Goal: Download file/media

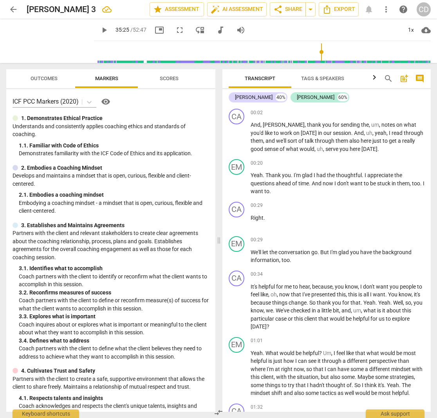
scroll to position [5594, 0]
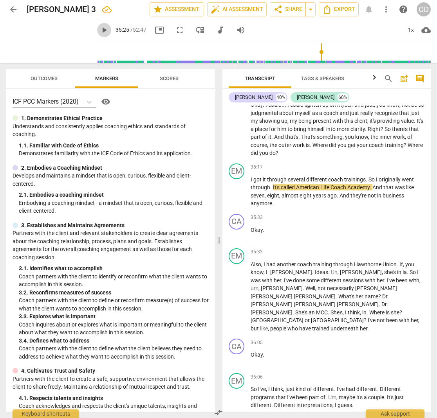
click at [99, 28] on span "play_arrow" at bounding box center [103, 29] width 9 height 9
click at [385, 148] on span "training" at bounding box center [394, 145] width 19 height 6
click at [329, 142] on span "Where" at bounding box center [320, 145] width 16 height 6
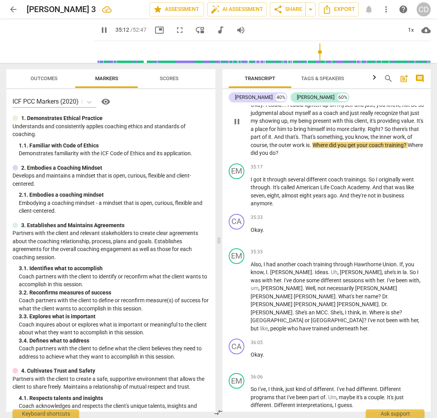
click at [329, 142] on span "Where" at bounding box center [320, 145] width 16 height 6
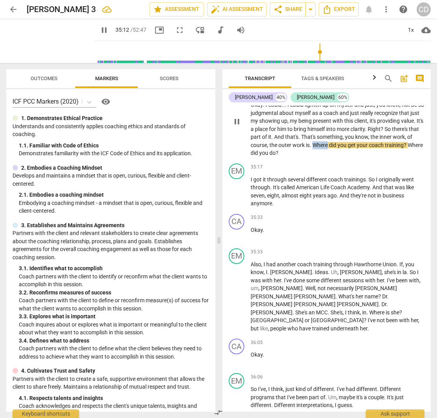
click at [329, 142] on span "Where" at bounding box center [320, 145] width 16 height 6
click at [306, 142] on span "work" at bounding box center [298, 145] width 13 height 6
click at [292, 142] on span "outer" at bounding box center [285, 145] width 14 height 6
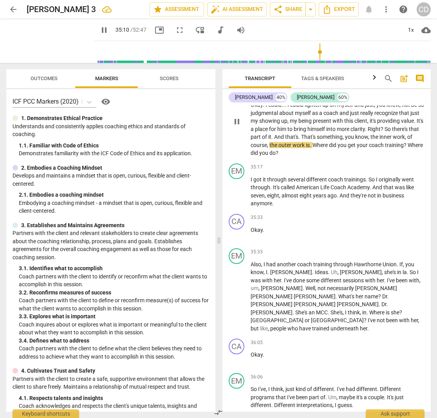
type input "2111"
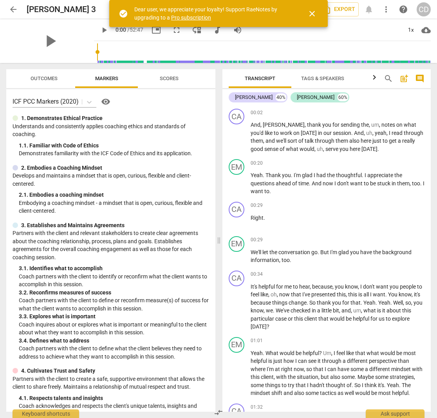
click at [246, 54] on input "range" at bounding box center [263, 52] width 333 height 25
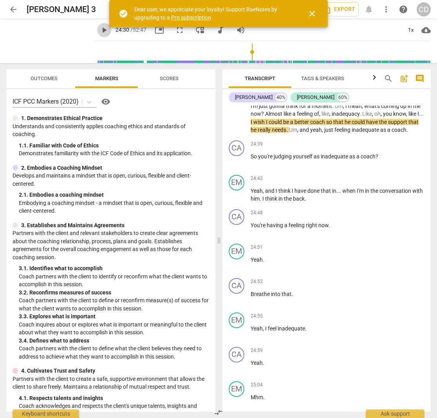
click at [99, 30] on span "play_arrow" at bounding box center [103, 29] width 9 height 9
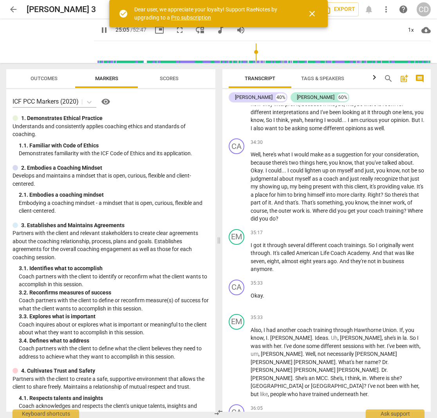
scroll to position [5523, 0]
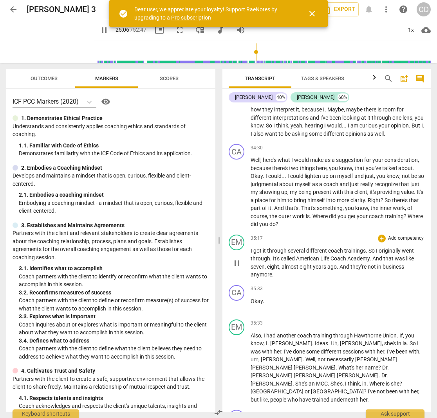
click at [270, 248] on span "through" at bounding box center [277, 251] width 21 height 6
click at [318, 216] on p "Well , here's what I would make as a suggestion for your consideration , becaus…" at bounding box center [337, 192] width 174 height 72
click at [299, 215] on p "Well , here's what I would make as a suggestion for your consideration , becaus…" at bounding box center [337, 192] width 174 height 72
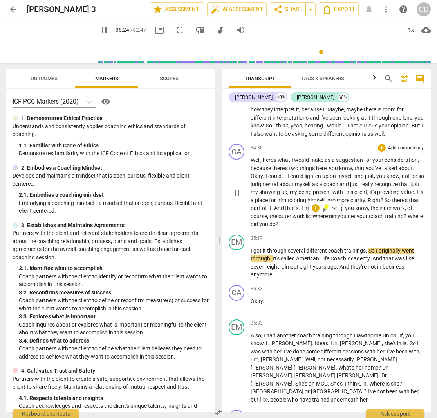
click at [408, 200] on span "that" at bounding box center [413, 200] width 10 height 6
click at [312, 213] on span "." at bounding box center [310, 216] width 3 height 6
click at [278, 221] on span "?" at bounding box center [276, 224] width 3 height 6
type input "2121"
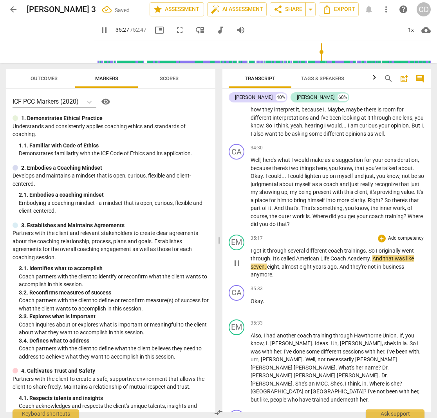
click at [274, 255] on span "It's" at bounding box center [277, 258] width 8 height 6
click at [270, 255] on span "." at bounding box center [271, 258] width 3 height 6
type input "2130"
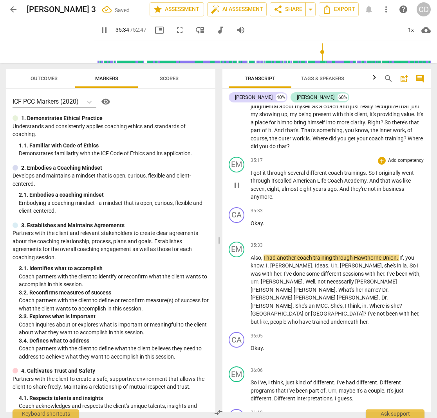
scroll to position [5606, 0]
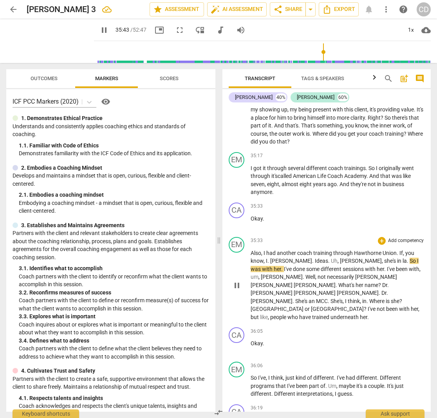
click at [402, 258] on span "la" at bounding box center [404, 261] width 4 height 6
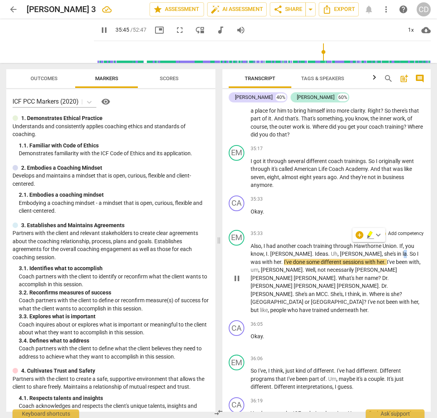
type input "2145"
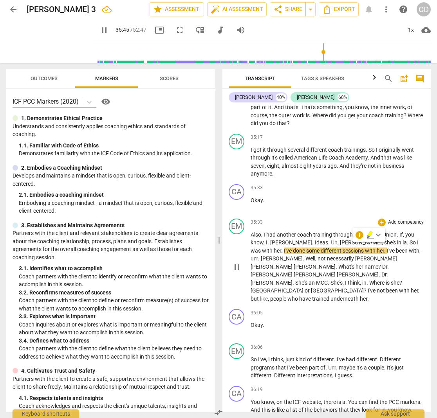
scroll to position [5626, 0]
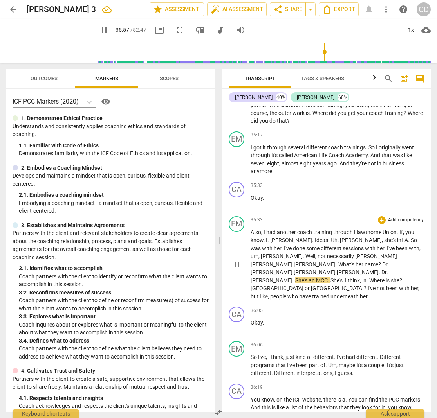
click at [305, 253] on span "Well" at bounding box center [310, 256] width 10 height 6
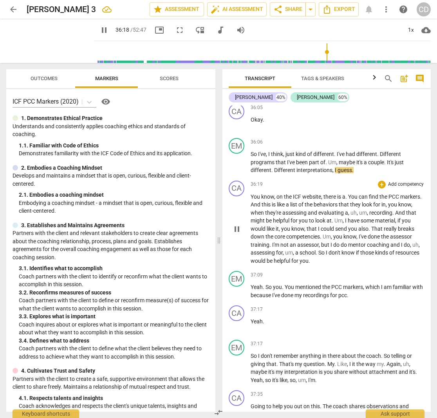
scroll to position [5831, 0]
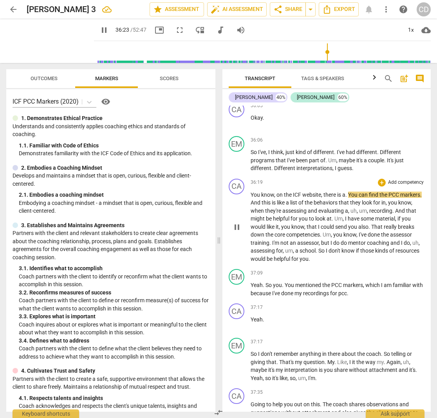
click at [353, 192] on span "You" at bounding box center [353, 195] width 11 height 6
click at [352, 192] on span "You" at bounding box center [353, 195] width 11 height 6
type input "2185"
click at [348, 192] on span "a ...yo" at bounding box center [349, 195] width 15 height 6
click at [256, 192] on span "You" at bounding box center [255, 195] width 11 height 6
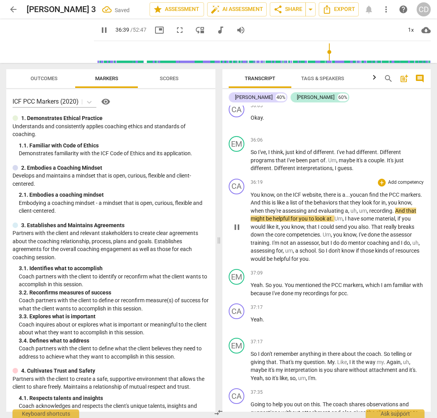
click at [256, 192] on span "You" at bounding box center [255, 195] width 11 height 6
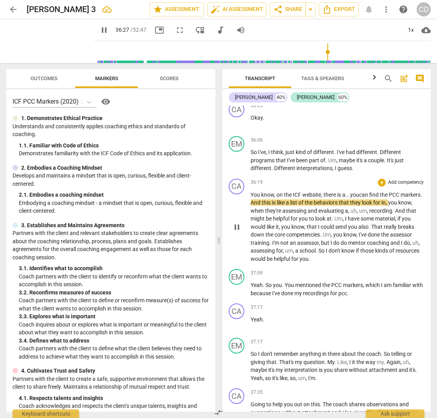
click at [400, 192] on span "markers" at bounding box center [410, 195] width 20 height 6
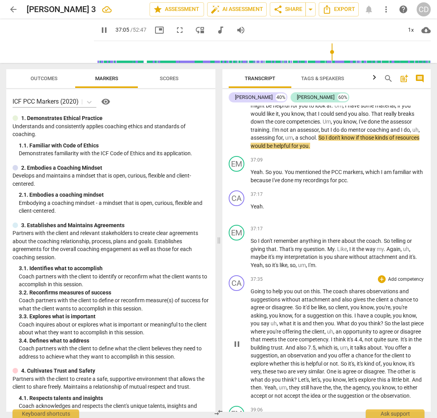
scroll to position [5944, 0]
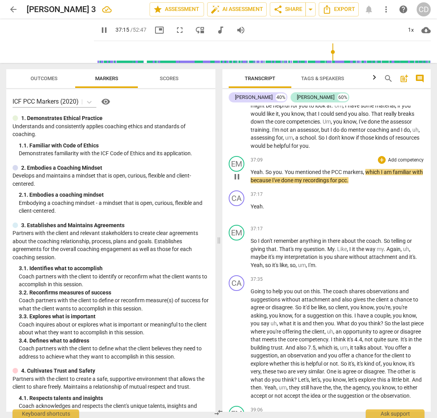
click at [289, 169] on span "You" at bounding box center [289, 172] width 11 height 6
type input "2237"
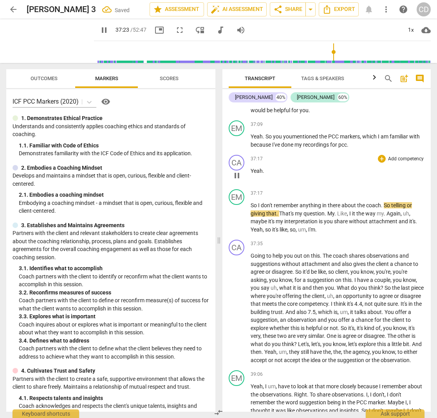
scroll to position [6003, 0]
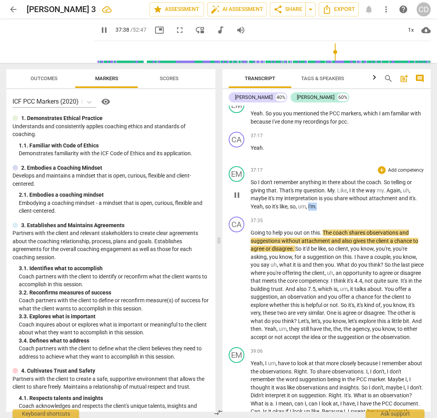
drag, startPoint x: 309, startPoint y: 178, endPoint x: 318, endPoint y: 178, distance: 8.6
click at [318, 178] on p "So I don't remember anything in there about the coach . So telling or giving th…" at bounding box center [337, 194] width 174 height 32
type input "2260"
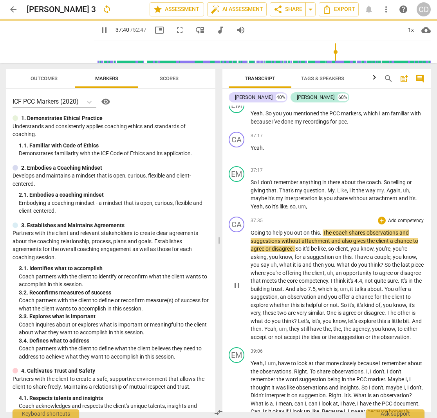
click at [252, 230] on span "Going" at bounding box center [258, 233] width 16 height 6
type input "2262"
paste p
drag, startPoint x: 263, startPoint y: 205, endPoint x: 264, endPoint y: 212, distance: 7.9
click at [264, 230] on span "I'm. Going" at bounding box center [262, 233] width 25 height 6
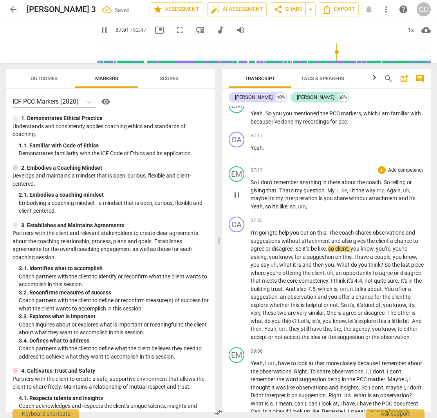
click at [254, 195] on span "maybe" at bounding box center [259, 198] width 18 height 6
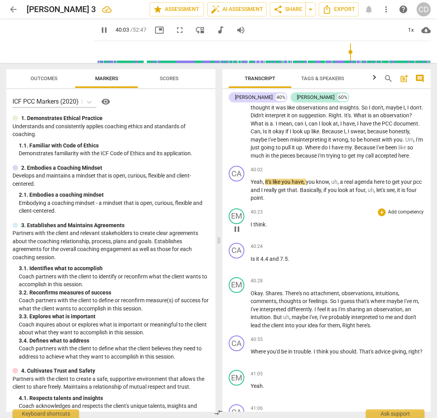
scroll to position [6284, 0]
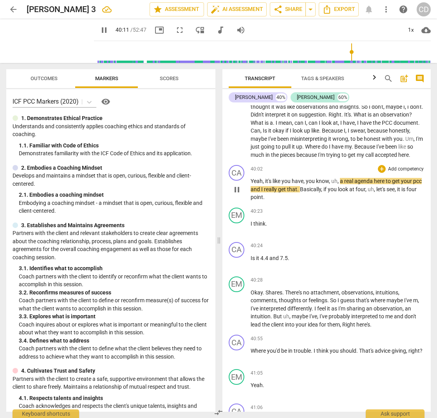
click at [261, 186] on span "and" at bounding box center [255, 189] width 11 height 6
type input "2413"
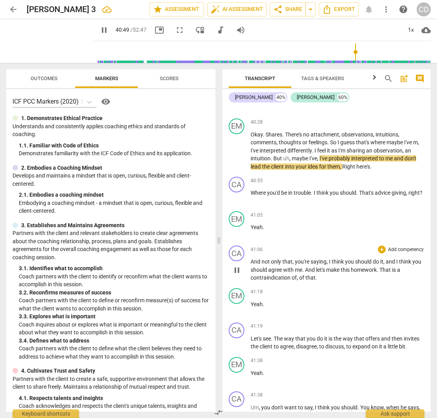
scroll to position [6443, 0]
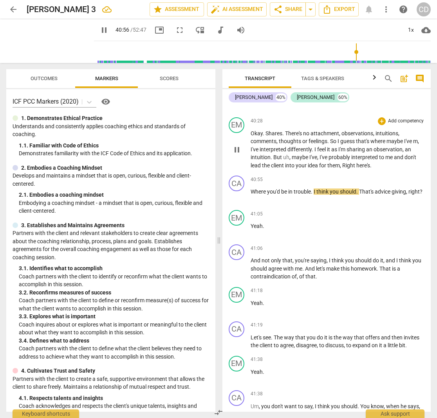
click at [379, 149] on p "Okay . Shares . There's no attachment , observations , intuitions , comments , …" at bounding box center [337, 149] width 174 height 40
drag, startPoint x: 379, startPoint y: 149, endPoint x: 356, endPoint y: 146, distance: 22.5
click at [356, 146] on p "Okay . Shares . There's no attachment , observations , intuitions , comments , …" at bounding box center [337, 149] width 174 height 40
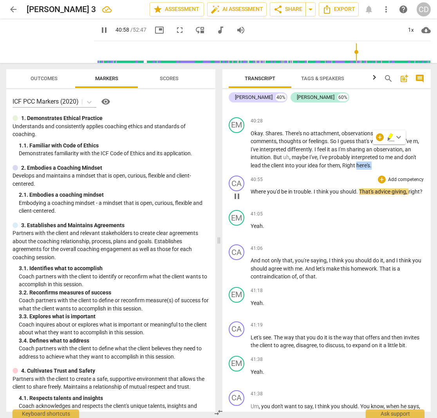
type input "2459"
click at [255, 189] on span "Where" at bounding box center [258, 192] width 16 height 6
type input "2464"
click at [252, 189] on span "here's where" at bounding box center [265, 192] width 30 height 6
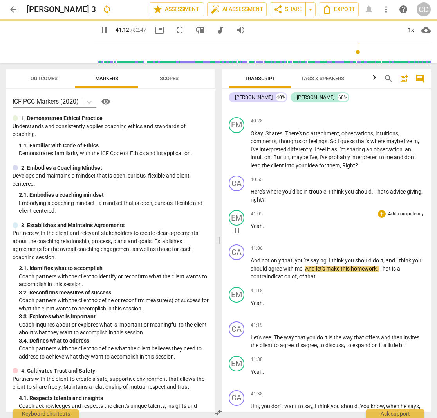
click at [359, 210] on div "41:05 + Add competency keyboard_arrow_right" at bounding box center [337, 214] width 174 height 8
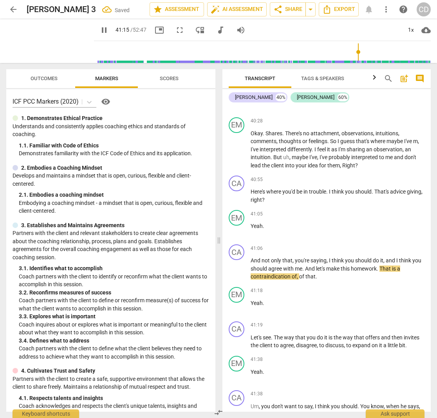
click at [99, 29] on span "pause" at bounding box center [103, 29] width 9 height 9
click at [259, 189] on span "Here's" at bounding box center [258, 192] width 16 height 6
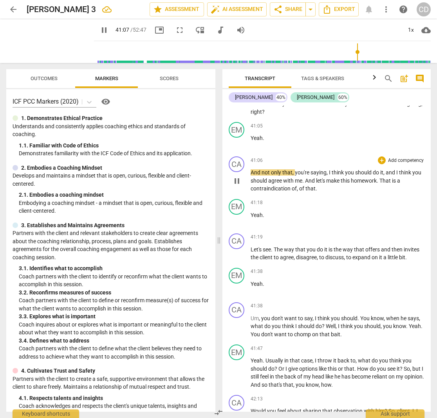
scroll to position [6534, 0]
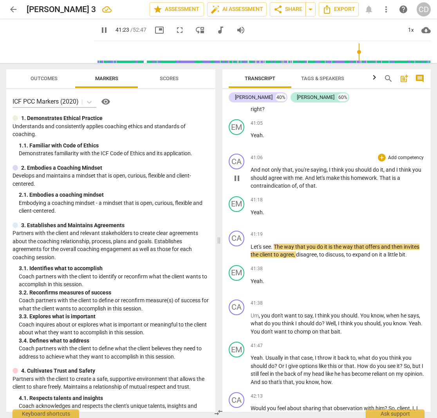
click at [315, 183] on span "." at bounding box center [316, 186] width 2 height 6
type input "2485"
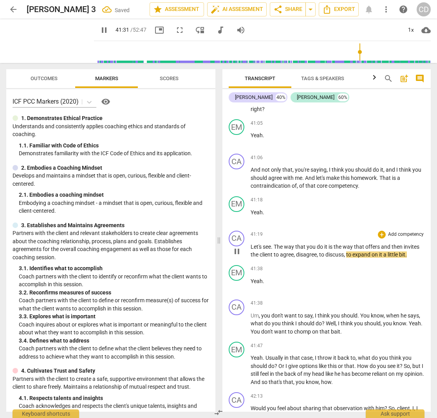
click at [276, 244] on span "The" at bounding box center [278, 247] width 10 height 6
type input "2493"
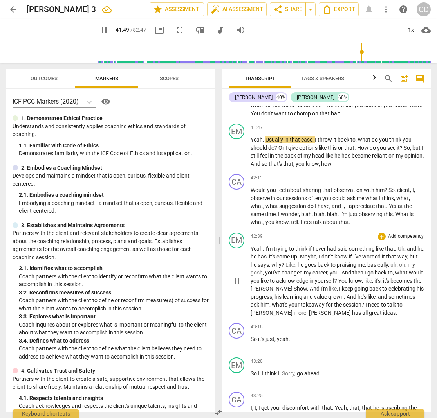
scroll to position [6753, 0]
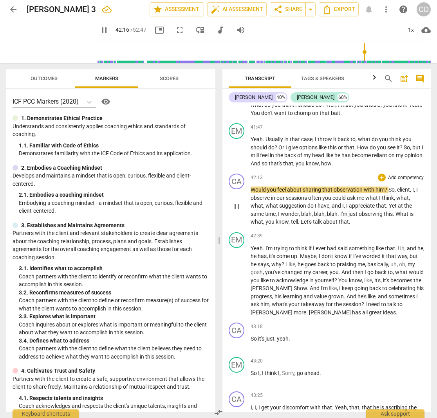
click at [255, 187] on span "Would" at bounding box center [258, 190] width 16 height 6
type input "2538"
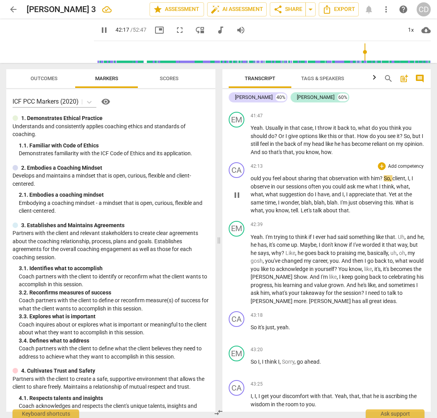
scroll to position [6766, 0]
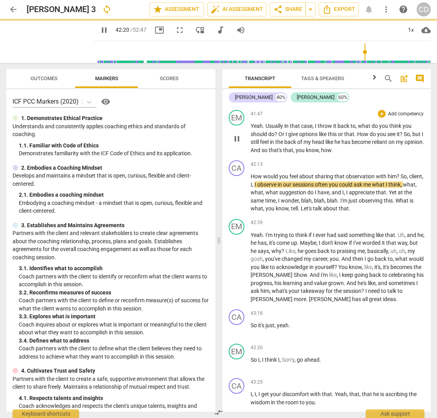
click at [359, 131] on p "Yeah . Usually in that case , I throw it back to , what do you think you should…" at bounding box center [337, 138] width 174 height 32
type input "2542"
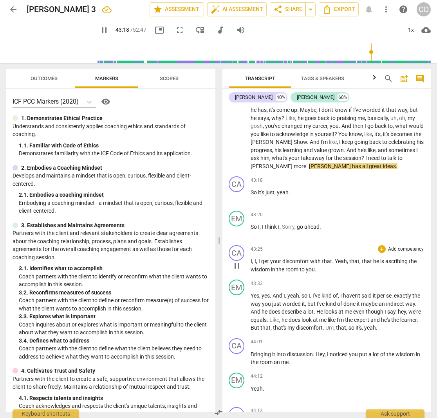
scroll to position [6902, 0]
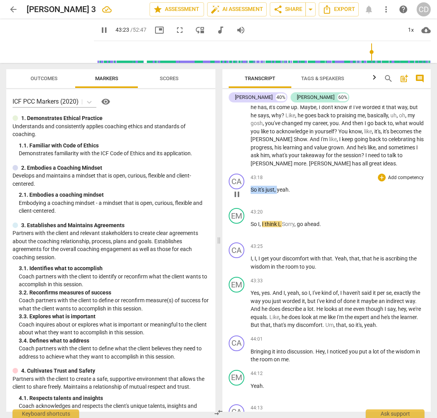
drag, startPoint x: 277, startPoint y: 169, endPoint x: 245, endPoint y: 167, distance: 32.6
click at [245, 171] on div "CA play_arrow pause 43:18 + Add competency keyboard_arrow_right So it's just , …" at bounding box center [326, 188] width 208 height 34
type input "2605"
click at [379, 142] on p "Yeah . I'm trying to think if I ever had said something like that . Uh , and he…" at bounding box center [337, 131] width 174 height 72
type input "2607"
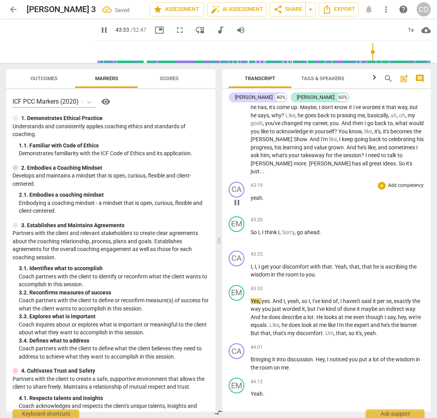
click at [253, 195] on span "yeah" at bounding box center [256, 198] width 12 height 6
type input "2615"
click at [368, 152] on span "need" at bounding box center [374, 155] width 13 height 6
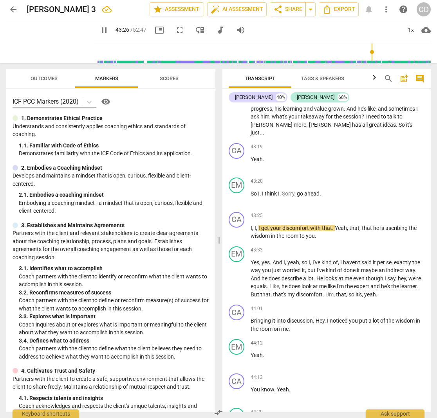
scroll to position [6944, 0]
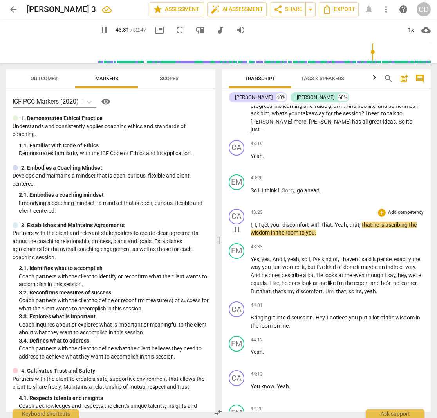
click at [258, 222] on span "I" at bounding box center [259, 225] width 3 height 6
type input "2613"
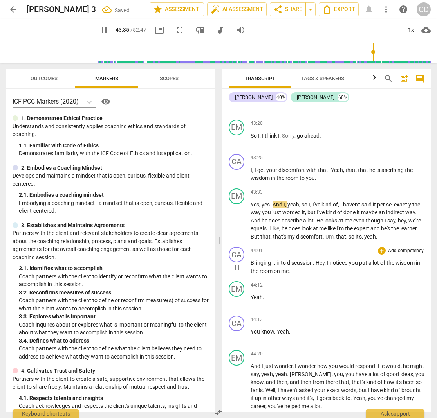
scroll to position [7012, 0]
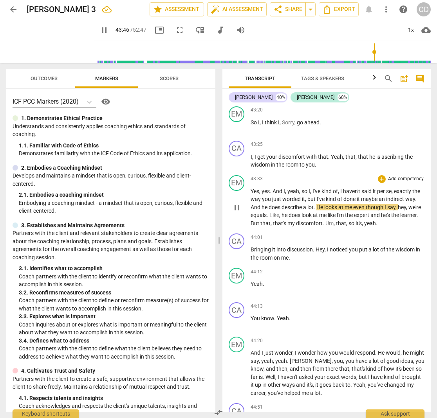
click at [300, 204] on span "describe" at bounding box center [292, 207] width 22 height 6
type input "2628"
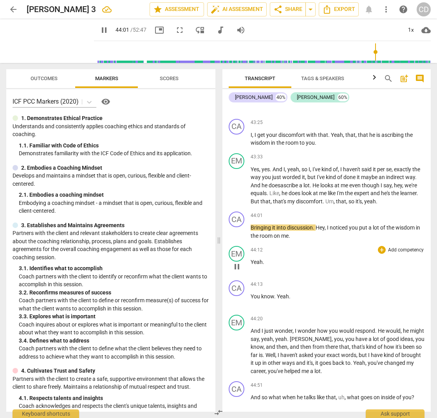
scroll to position [7034, 0]
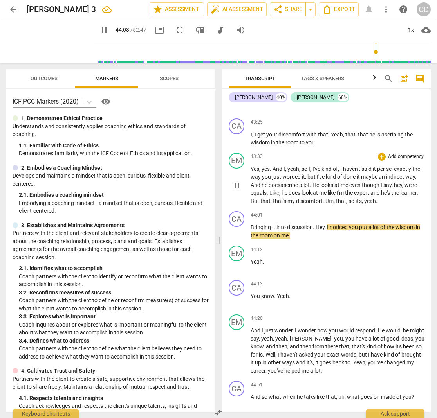
click at [377, 198] on span "." at bounding box center [377, 201] width 2 height 6
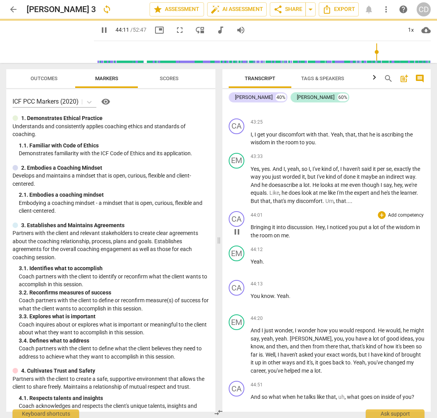
click at [253, 224] on span "Bringing" at bounding box center [261, 227] width 22 height 6
type input "2652"
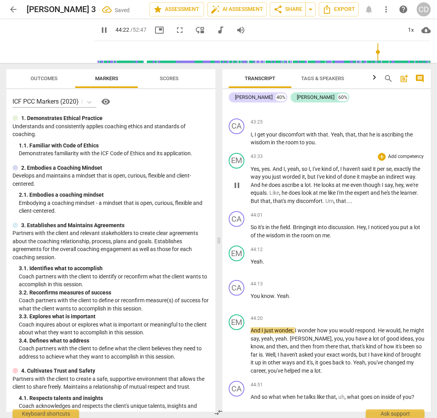
click at [400, 190] on span "learner" at bounding box center [408, 193] width 16 height 6
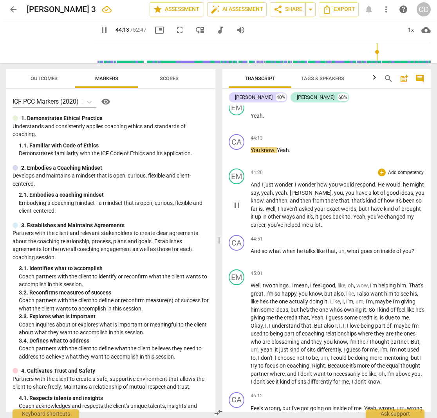
scroll to position [7184, 0]
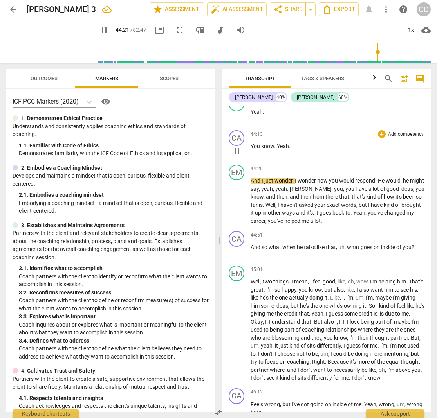
click at [292, 142] on p "You know . Yeah ." at bounding box center [337, 146] width 174 height 8
drag, startPoint x: 292, startPoint y: 113, endPoint x: 279, endPoint y: 113, distance: 13.7
click at [279, 142] on p "You know . Yeah ." at bounding box center [337, 146] width 174 height 8
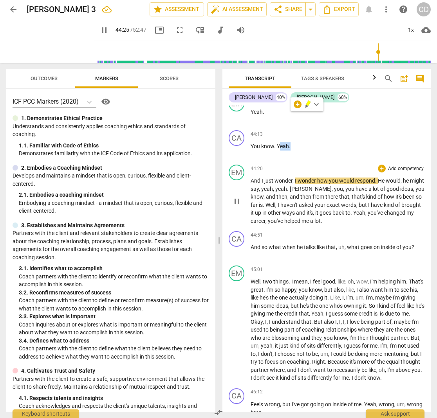
type input "2666"
click at [252, 178] on span "And" at bounding box center [255, 181] width 11 height 6
type input "2670"
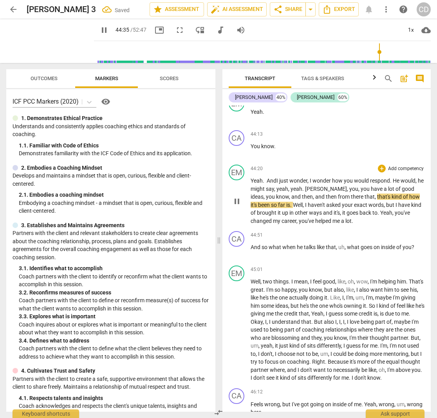
click at [255, 178] on span "Yeah. And" at bounding box center [263, 181] width 26 height 6
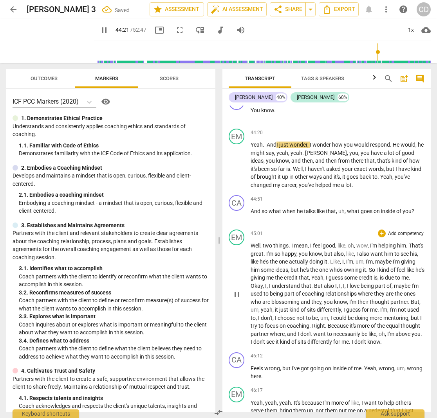
scroll to position [7146, 0]
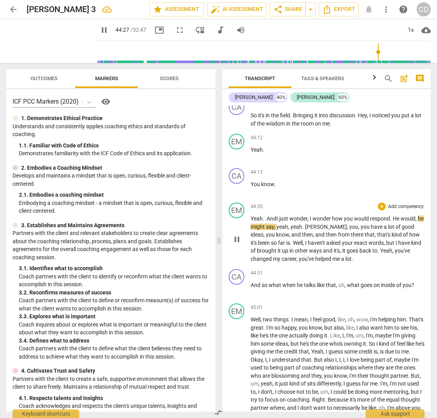
click at [350, 216] on span "you" at bounding box center [349, 219] width 10 height 6
click at [357, 216] on span "would" at bounding box center [362, 219] width 16 height 6
click at [342, 240] on span "your" at bounding box center [348, 243] width 12 height 6
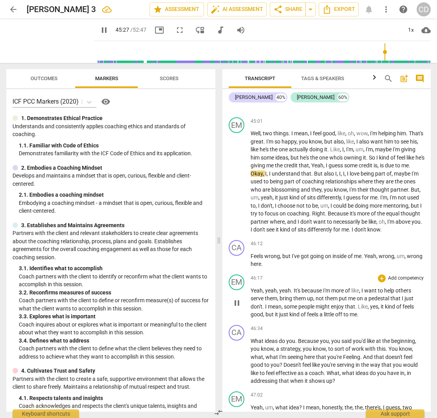
scroll to position [7333, 0]
click at [347, 170] on span "," at bounding box center [345, 173] width 2 height 6
type input "2738"
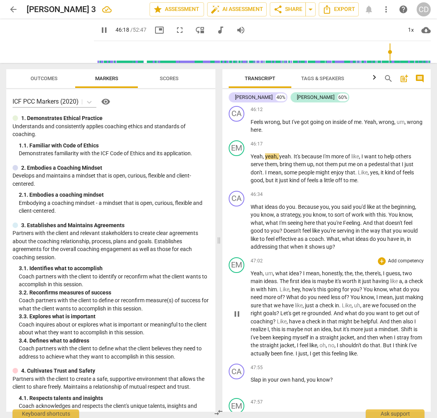
scroll to position [7460, 0]
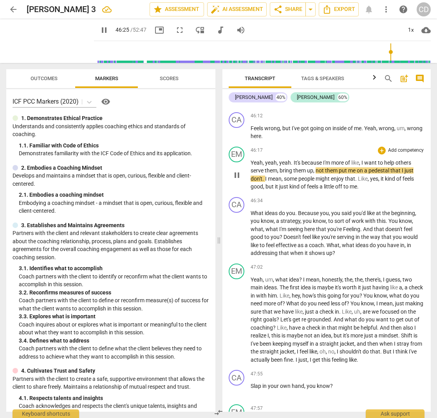
click at [411, 160] on span "others" at bounding box center [403, 163] width 16 height 6
type input "2787"
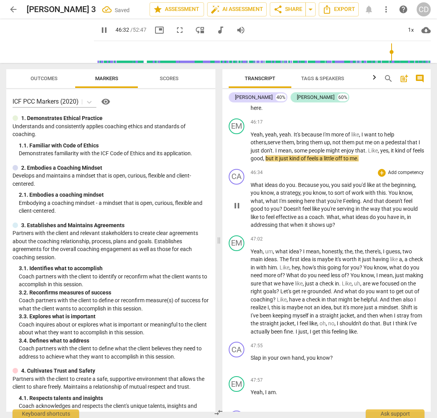
scroll to position [7507, 0]
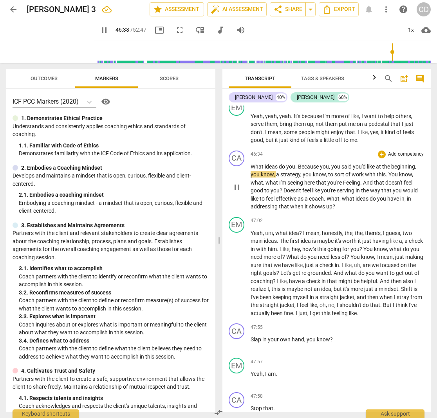
click at [297, 164] on span "." at bounding box center [296, 167] width 3 height 6
type input "2800"
click at [346, 180] on span "Feeling" at bounding box center [351, 183] width 17 height 6
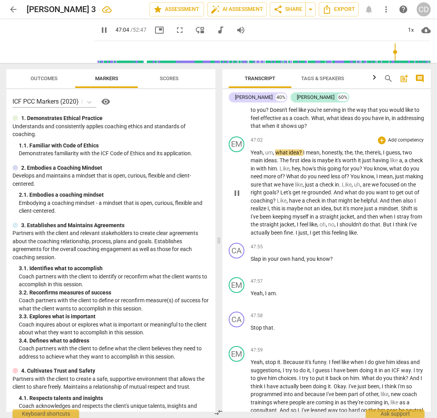
scroll to position [7588, 0]
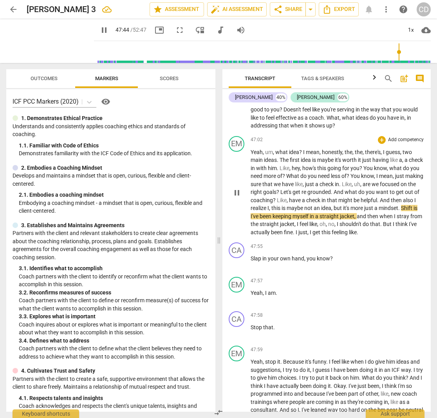
click at [401, 205] on span "Shift" at bounding box center [407, 208] width 13 height 6
type input "2865"
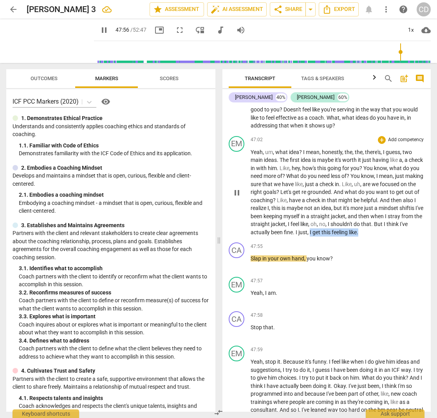
drag, startPoint x: 391, startPoint y: 202, endPoint x: 400, endPoint y: 208, distance: 10.7
click at [401, 208] on p "Yeah , um , what idea ? I mean , honestly , the , the , there's , I guess , two…" at bounding box center [337, 192] width 174 height 88
click at [251, 255] on span "Slap" at bounding box center [256, 258] width 12 height 6
type input "2880"
paste p
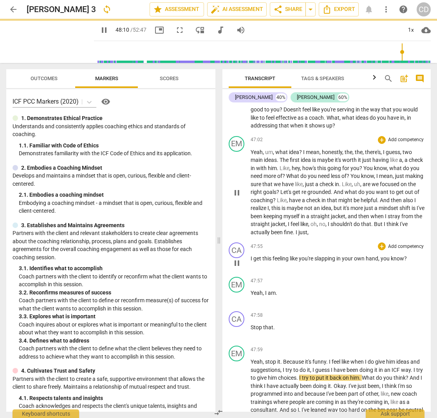
drag, startPoint x: 306, startPoint y: 227, endPoint x: 273, endPoint y: 191, distance: 47.9
click at [347, 213] on span "and" at bounding box center [352, 216] width 11 height 6
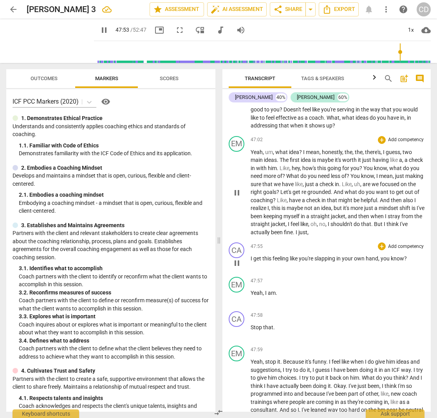
click at [393, 203] on p "Yeah , um , what idea ? I mean , honestly , the , the , there's , I guess , two…" at bounding box center [337, 192] width 174 height 88
type input "2875"
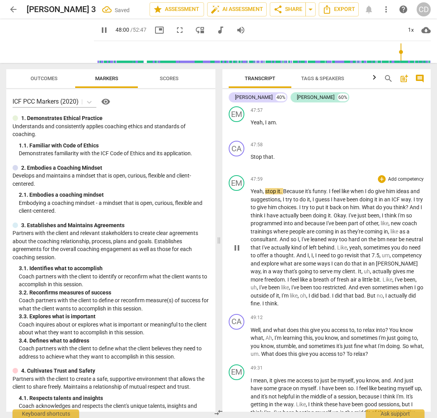
scroll to position [7760, 0]
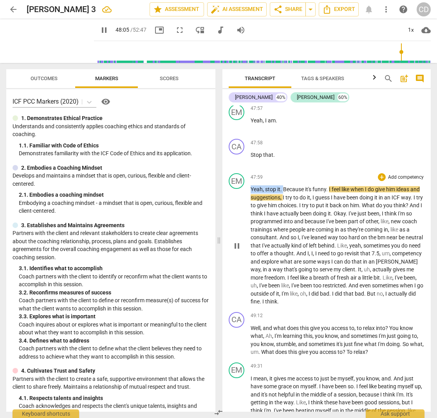
drag, startPoint x: 283, startPoint y: 156, endPoint x: 248, endPoint y: 157, distance: 35.2
click at [248, 170] on div "EM play_arrow pause 47:59 + Add competency keyboard_arrow_right Yeah , stop it …" at bounding box center [326, 239] width 208 height 139
type input "2887"
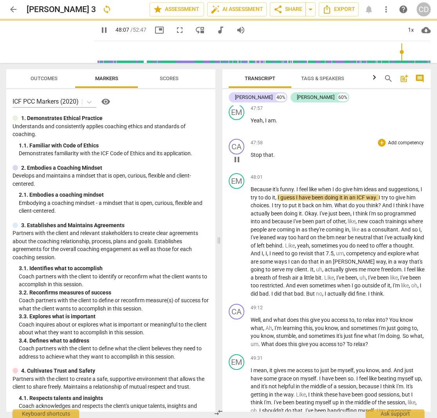
click at [280, 151] on p "Stop that ." at bounding box center [337, 155] width 174 height 8
type input "2889"
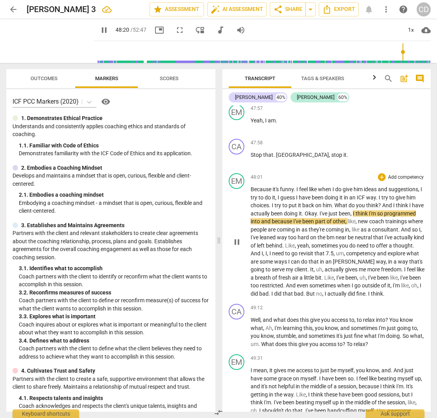
scroll to position [7772, 0]
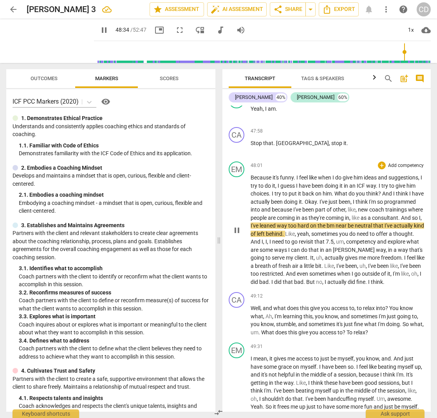
click at [335, 223] on span "bm" at bounding box center [330, 226] width 9 height 6
type input "2917"
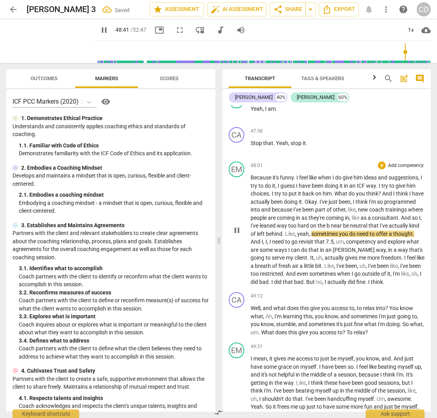
click at [343, 223] on span "near" at bounding box center [337, 226] width 12 height 6
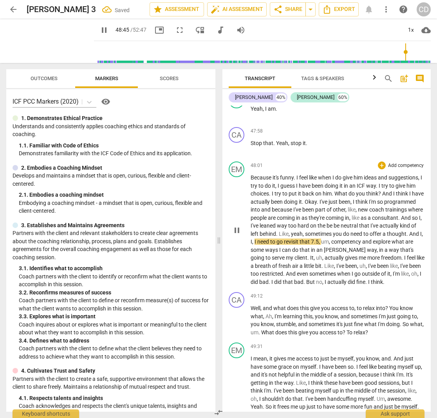
click at [296, 215] on span "coming" at bounding box center [286, 218] width 19 height 6
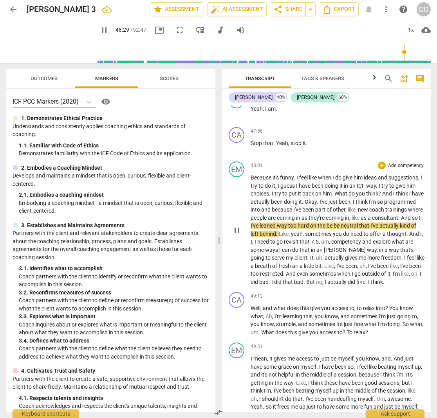
click at [340, 223] on span "be" at bounding box center [336, 226] width 7 height 6
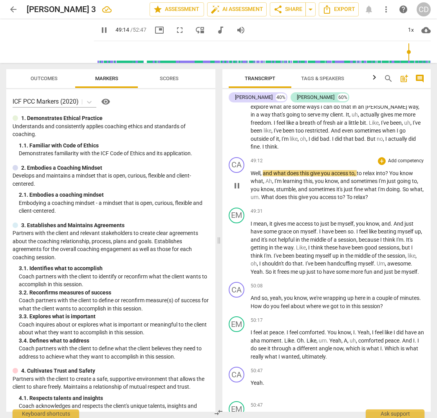
scroll to position [7917, 0]
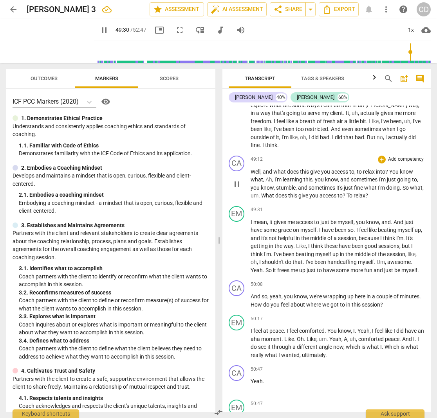
click at [353, 192] on span "To" at bounding box center [349, 195] width 7 height 6
type input "2972"
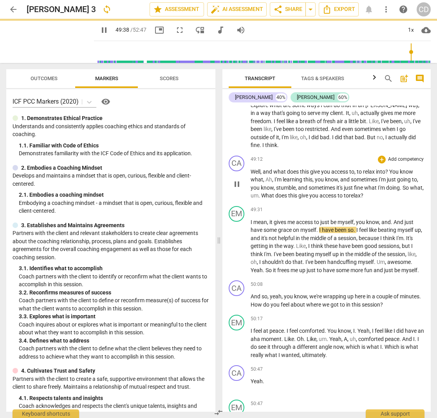
click at [349, 192] on span "o to" at bounding box center [343, 195] width 9 height 6
click at [257, 219] on span "mean" at bounding box center [260, 222] width 14 height 6
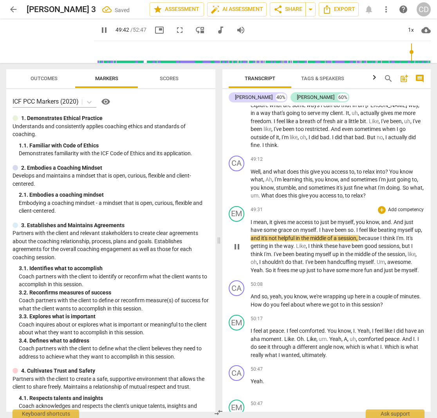
click at [257, 219] on span "mean" at bounding box center [260, 222] width 14 height 6
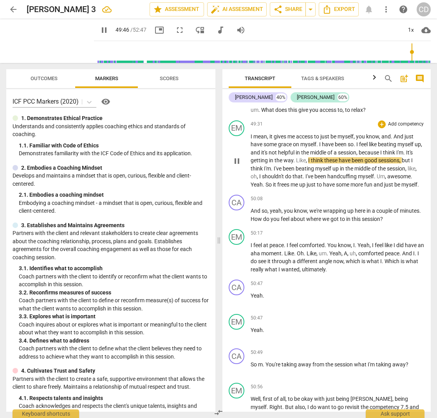
scroll to position [8005, 0]
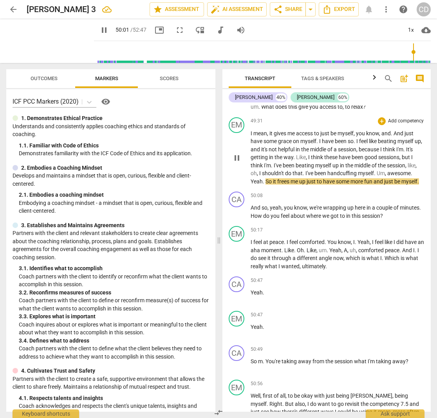
click at [263, 178] on span "Yeah" at bounding box center [256, 181] width 12 height 6
drag, startPoint x: 278, startPoint y: 144, endPoint x: 247, endPoint y: 145, distance: 30.9
click at [247, 145] on div "EM play_arrow pause 49:31 + Add competency keyboard_arrow_right I mean , it giv…" at bounding box center [326, 151] width 208 height 75
type input "3005"
click at [252, 205] on span "And" at bounding box center [255, 208] width 11 height 6
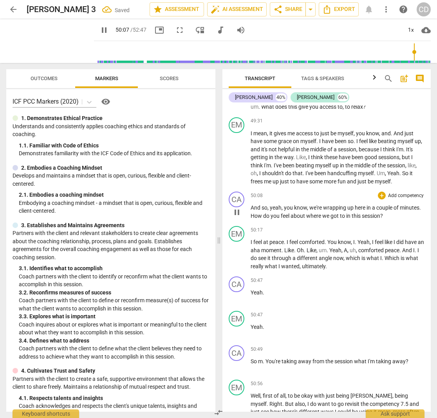
type input "3008"
paste p
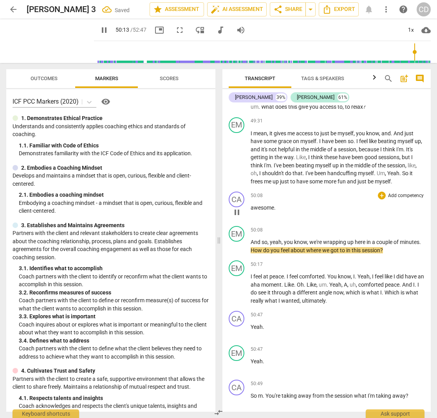
click at [253, 205] on span "awesome" at bounding box center [261, 208] width 23 height 6
type input "3014"
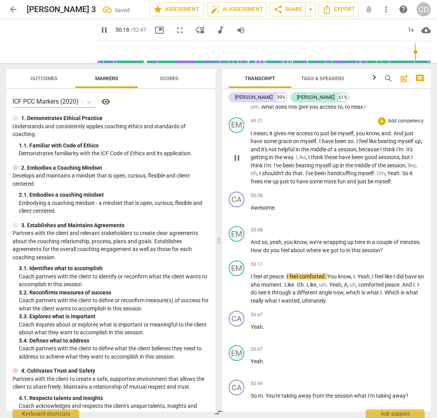
click at [295, 146] on span "helpful" at bounding box center [287, 149] width 18 height 6
drag, startPoint x: 414, startPoint y: 137, endPoint x: 420, endPoint y: 147, distance: 12.2
click at [420, 147] on p "I mean , it gives me access to just be myself , you know , and . And just have …" at bounding box center [337, 157] width 174 height 56
type input "3002"
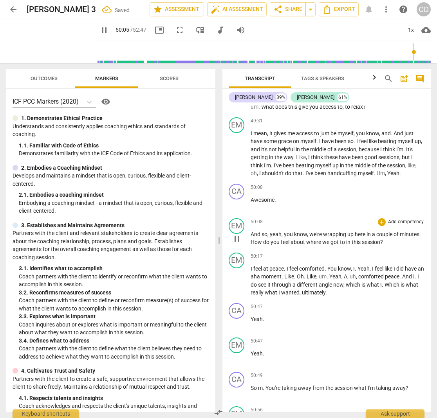
click at [286, 218] on div "50:08 + Add competency keyboard_arrow_right" at bounding box center [337, 222] width 174 height 8
click at [250, 231] on span "And" at bounding box center [255, 234] width 11 height 6
type input "3008"
paste p
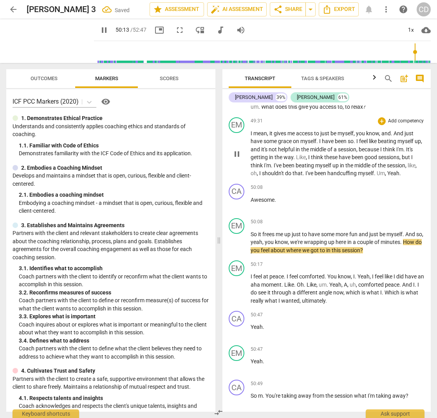
click at [358, 170] on span "handcuffing" at bounding box center [342, 173] width 31 height 6
drag, startPoint x: 415, startPoint y: 135, endPoint x: 398, endPoint y: 137, distance: 16.9
click at [398, 137] on p "I mean , it gives me access to just be myself , you know , and . And just have …" at bounding box center [337, 153] width 174 height 48
type input "3003"
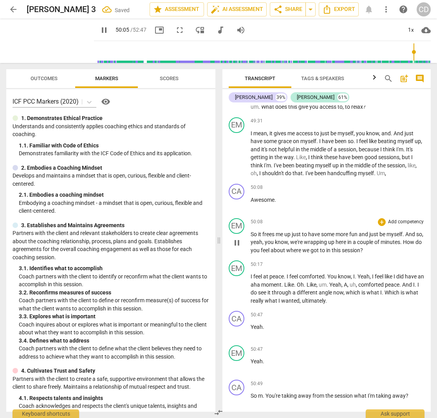
click at [250, 231] on span "So" at bounding box center [253, 234] width 7 height 6
type input "3006"
paste p
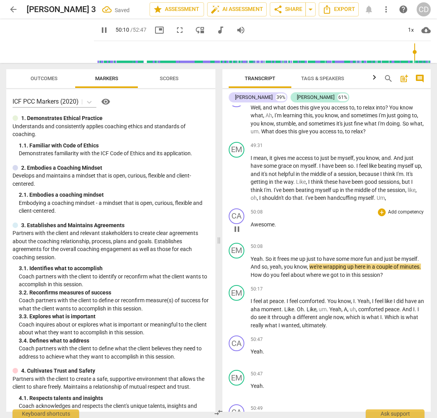
scroll to position [7976, 0]
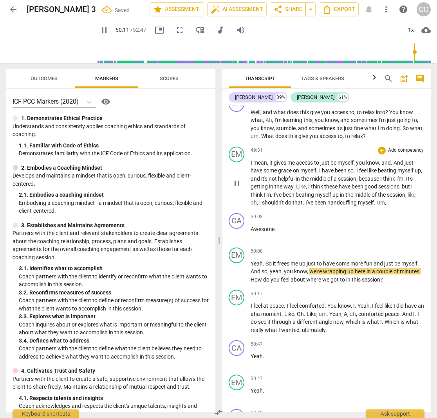
click at [283, 183] on span "the" at bounding box center [278, 186] width 9 height 6
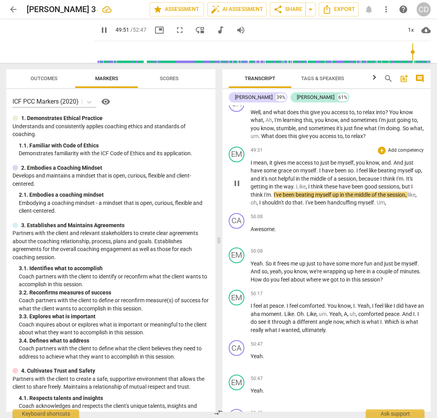
click at [277, 192] on span "I've" at bounding box center [277, 195] width 9 height 6
type input "2992"
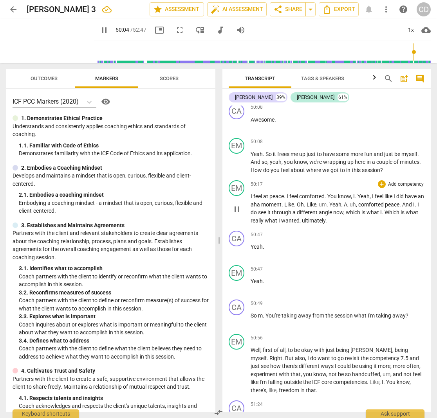
scroll to position [8074, 0]
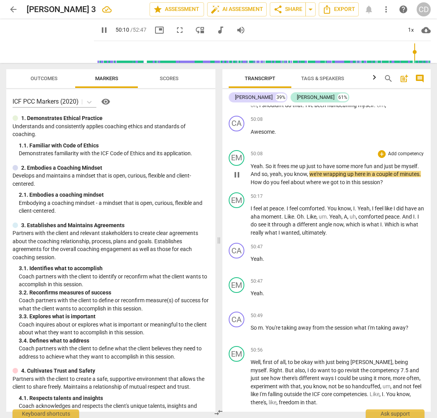
click at [252, 171] on span "And" at bounding box center [255, 174] width 11 height 6
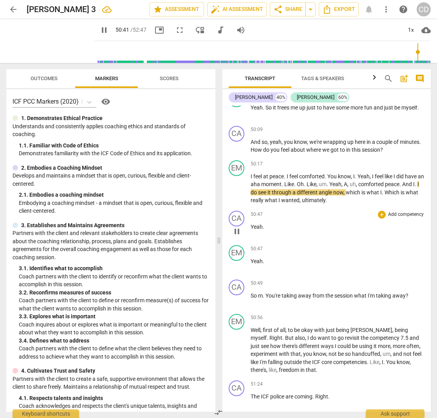
scroll to position [8143, 0]
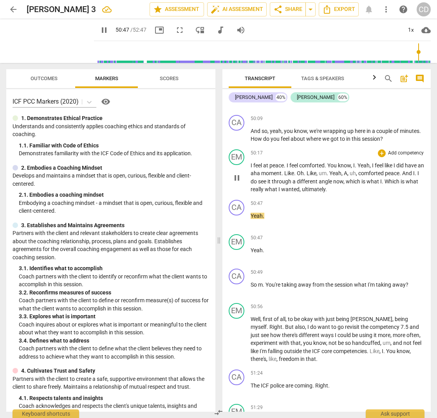
click at [392, 178] on span "Which" at bounding box center [392, 181] width 16 height 6
drag, startPoint x: 412, startPoint y: 145, endPoint x: 392, endPoint y: 146, distance: 20.8
click at [392, 162] on p "I feel at peace . I feel comforted . You know , I . Yeah , I feel like I did ha…" at bounding box center [337, 178] width 174 height 32
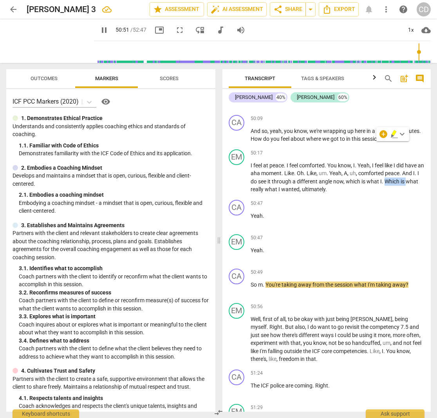
type input "3052"
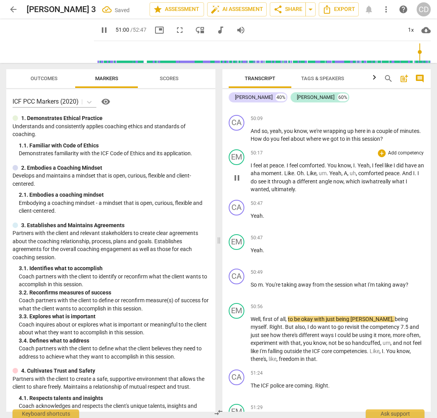
click at [261, 162] on span "feel" at bounding box center [258, 165] width 10 height 6
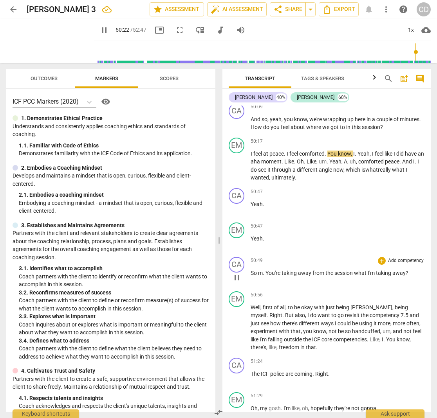
scroll to position [8148, 0]
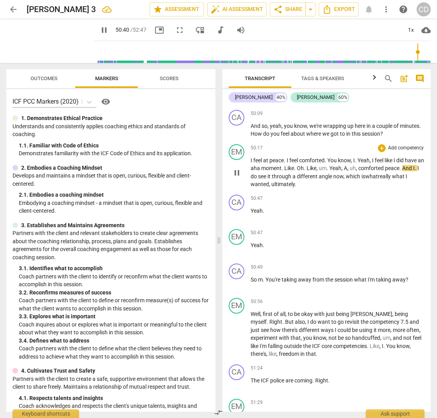
click at [367, 165] on span "comforted" at bounding box center [371, 168] width 27 height 6
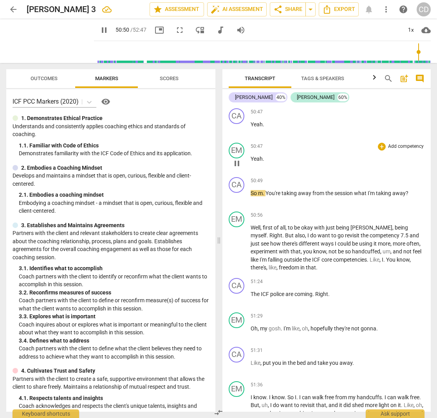
scroll to position [8238, 0]
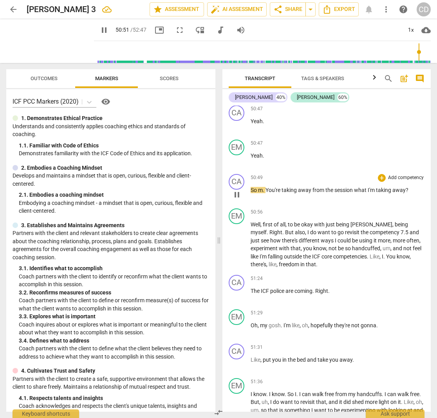
click at [270, 187] on span "You're" at bounding box center [273, 190] width 16 height 6
click at [267, 187] on span "You're" at bounding box center [273, 190] width 16 height 6
type input "3053"
click at [270, 187] on span "you're" at bounding box center [265, 190] width 14 height 6
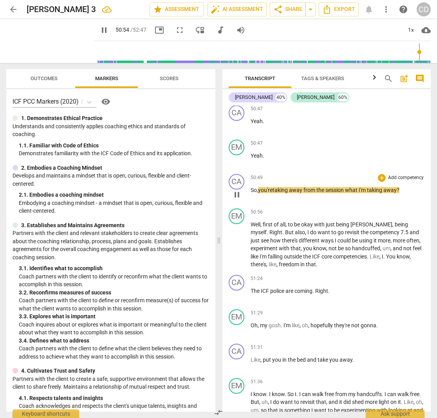
click at [358, 187] on span "what" at bounding box center [352, 190] width 14 height 6
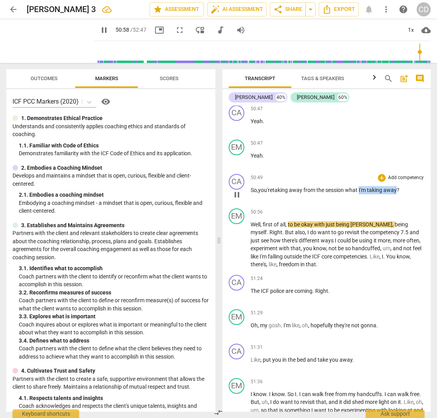
drag, startPoint x: 361, startPoint y: 154, endPoint x: 398, endPoint y: 154, distance: 37.2
click at [398, 186] on p "So , you're taking away from the session what I'm taking away ?" at bounding box center [337, 190] width 174 height 8
click at [251, 221] on span "Well" at bounding box center [255, 224] width 10 height 6
type input "3063"
paste p
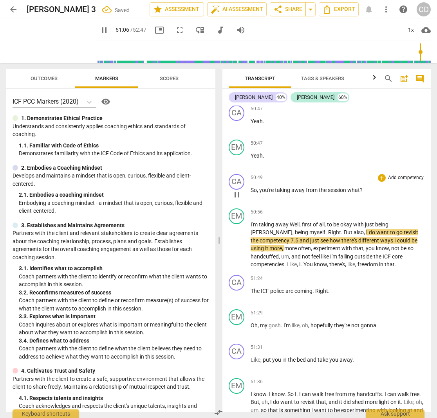
click at [346, 187] on span "session" at bounding box center [337, 190] width 20 height 6
type input "3068"
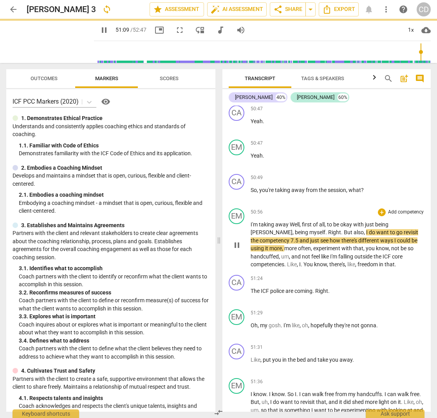
click at [344, 229] on span "But" at bounding box center [349, 232] width 10 height 6
click at [257, 221] on span "I'm" at bounding box center [254, 224] width 8 height 6
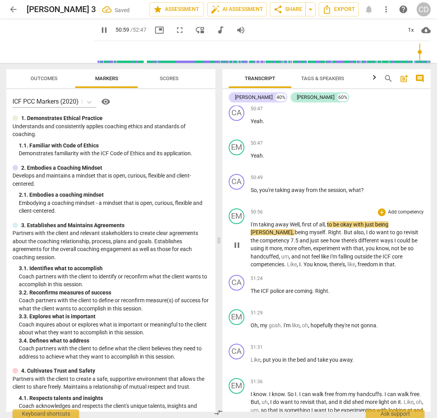
click at [287, 221] on span "away" at bounding box center [282, 224] width 14 height 6
type input "3061"
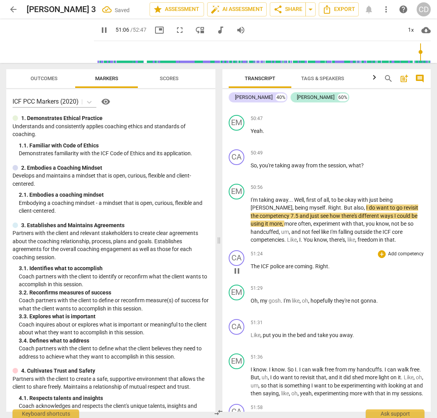
scroll to position [8285, 0]
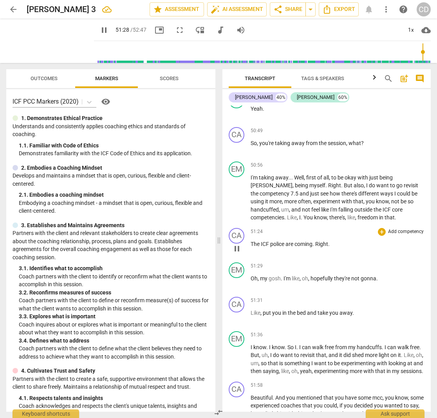
click at [340, 240] on p "The ICF police are coming . Right ." at bounding box center [337, 244] width 174 height 8
type input "3090"
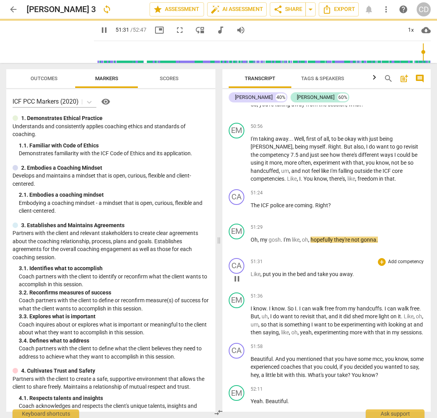
scroll to position [8329, 0]
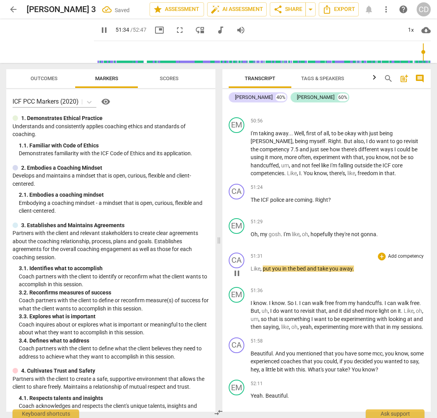
click at [303, 266] on span "bed" at bounding box center [302, 269] width 10 height 6
click at [307, 266] on span "and" at bounding box center [312, 269] width 11 height 6
type input "3096"
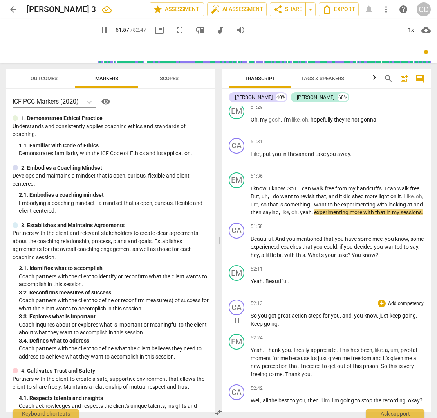
scroll to position [0, 0]
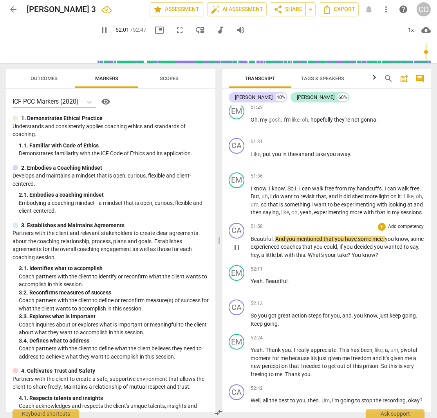
click at [383, 236] on span "," at bounding box center [383, 239] width 2 height 6
type input "3122"
click at [265, 252] on span "a" at bounding box center [263, 255] width 4 height 6
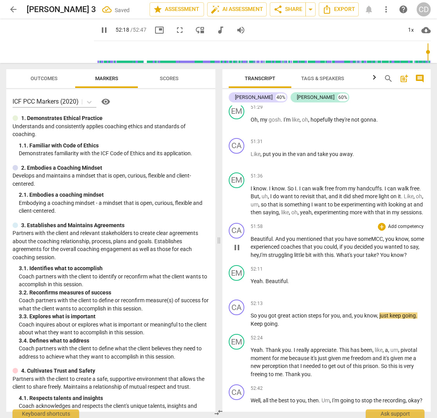
click at [254, 236] on span "Beautiful" at bounding box center [261, 239] width 22 height 6
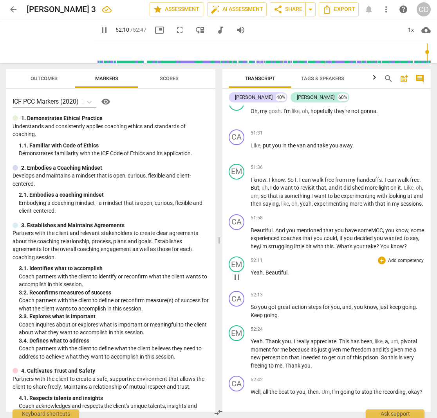
scroll to position [8452, 0]
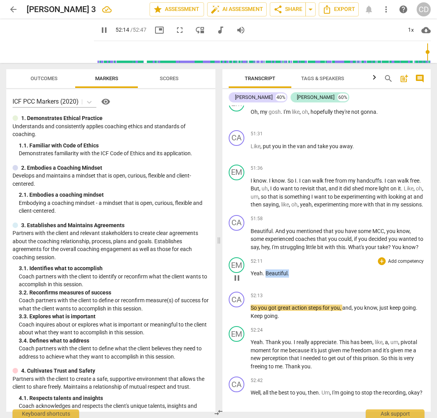
drag, startPoint x: 299, startPoint y: 248, endPoint x: 266, endPoint y: 248, distance: 32.9
click at [266, 270] on p "Yeah . Beautiful ." at bounding box center [337, 274] width 174 height 8
type input "3136"
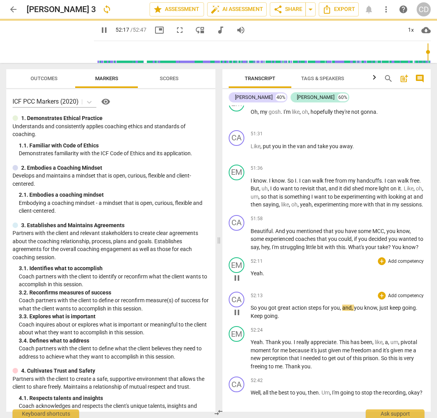
click at [250, 305] on span "So" at bounding box center [253, 308] width 7 height 6
paste p
type input "3138"
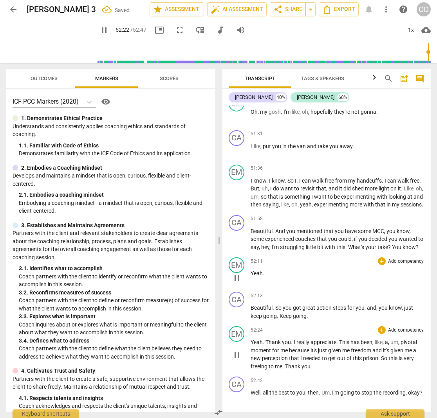
scroll to position [0, 0]
type input "3167"
click at [335, 418] on span "Export" at bounding box center [326, 422] width 33 height 9
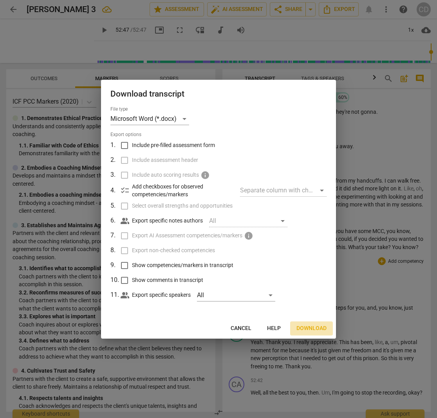
click at [307, 329] on span "Download" at bounding box center [311, 329] width 30 height 8
